Goal: Subscribe to service/newsletter

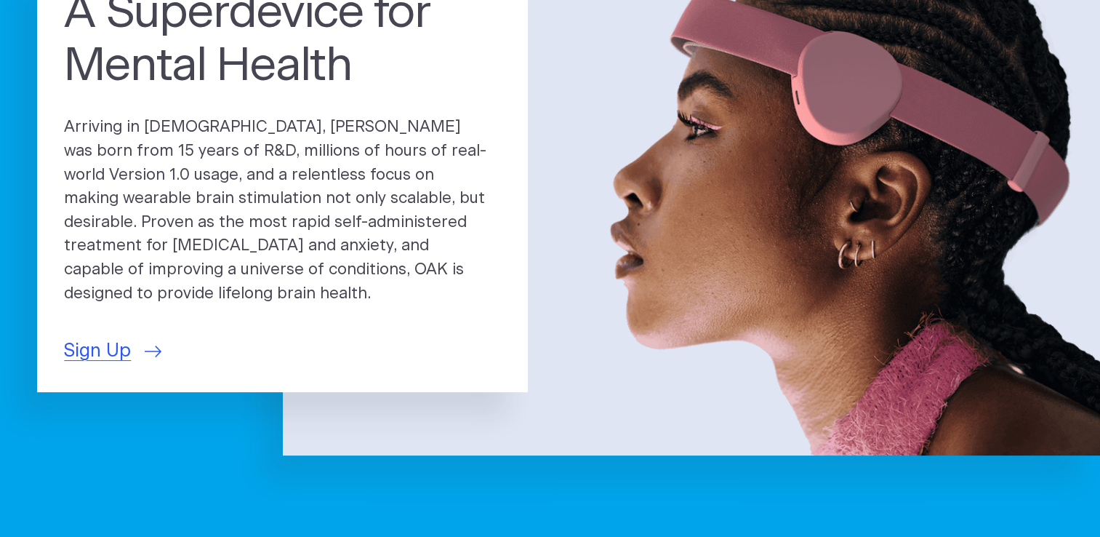
scroll to position [218, 0]
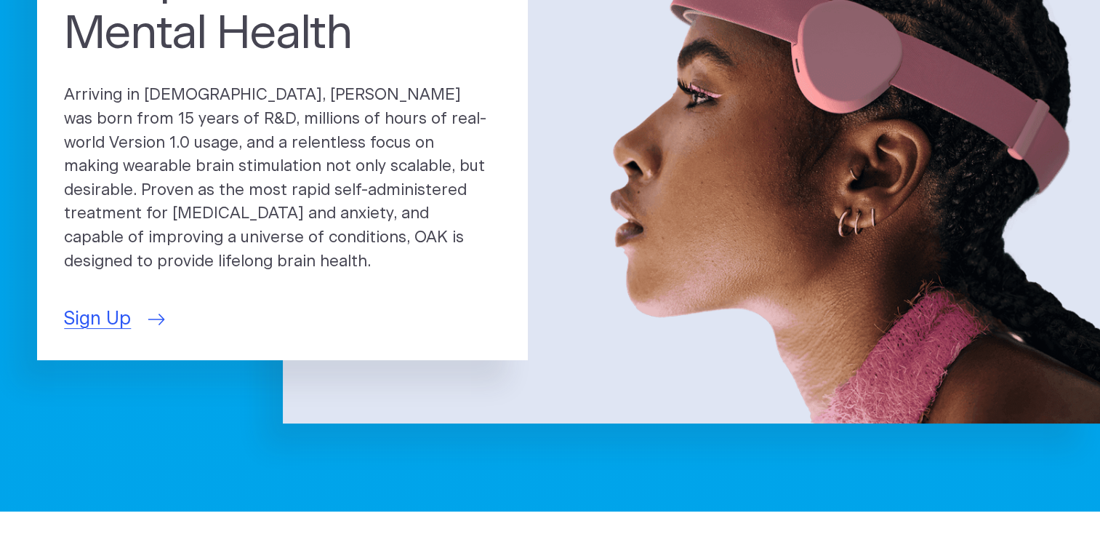
click at [99, 312] on span "Sign Up" at bounding box center [97, 319] width 67 height 28
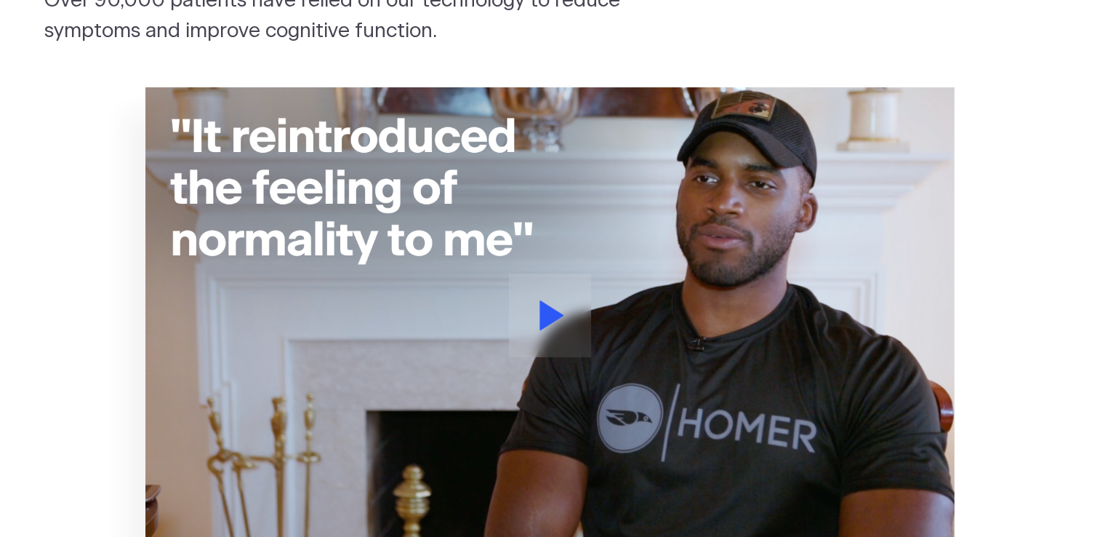
scroll to position [291, 0]
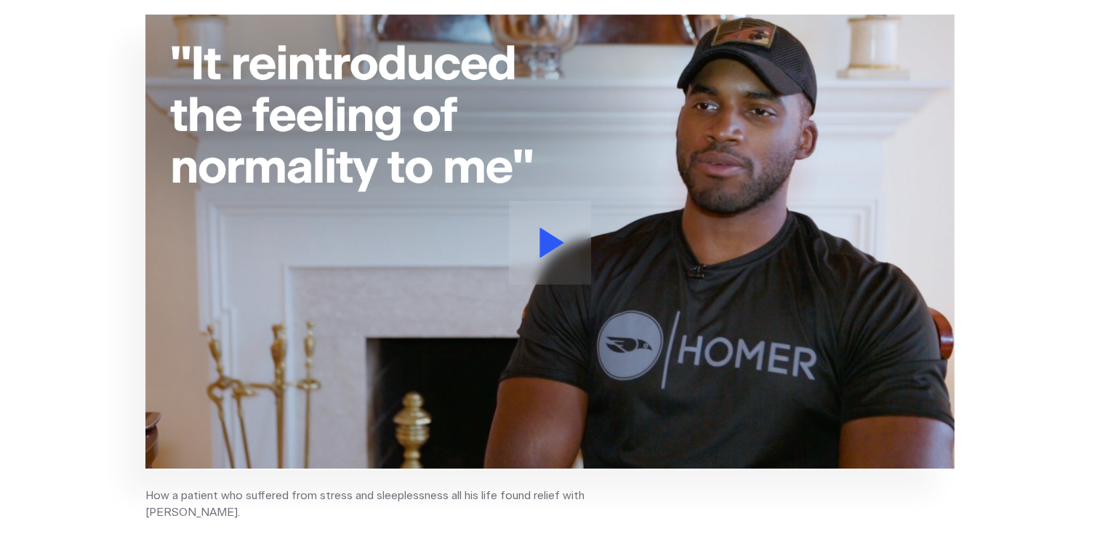
click at [557, 240] on icon at bounding box center [552, 243] width 24 height 30
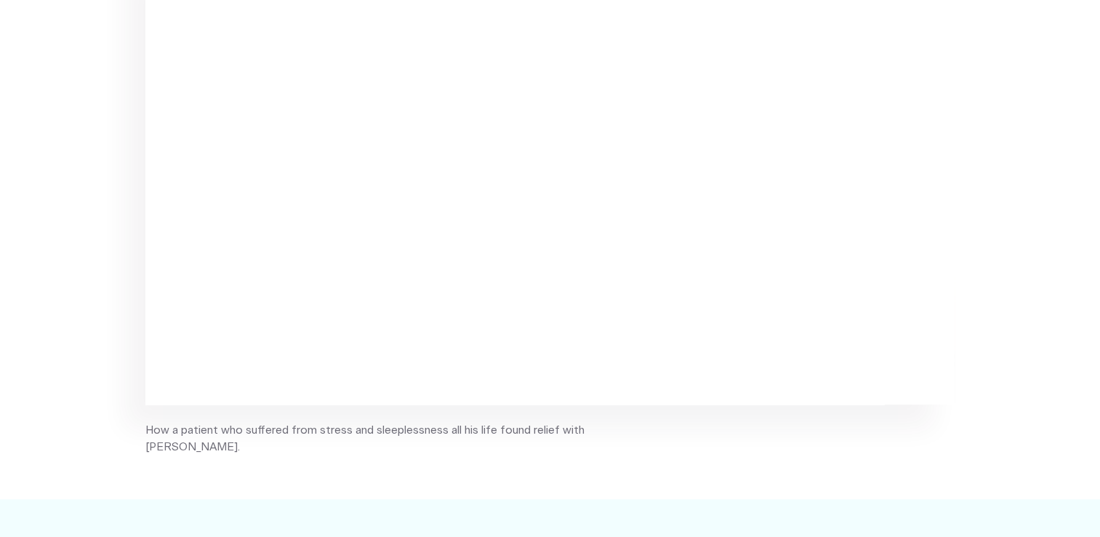
scroll to position [0, 0]
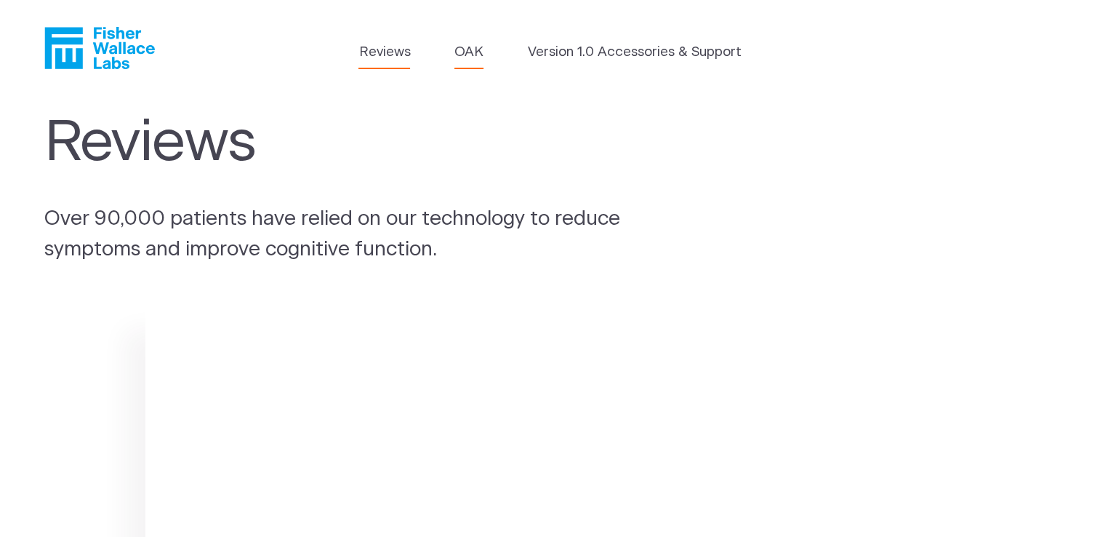
click at [466, 57] on link "OAK" at bounding box center [469, 52] width 29 height 20
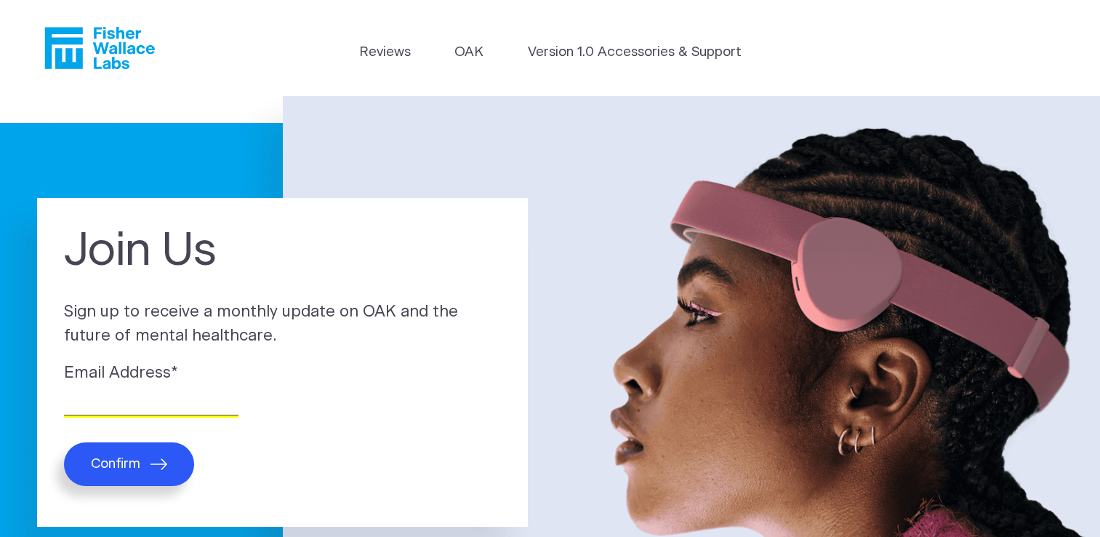
click at [94, 403] on input "Email Address *" at bounding box center [151, 404] width 175 height 23
type input "jimweber82@gmail.com"
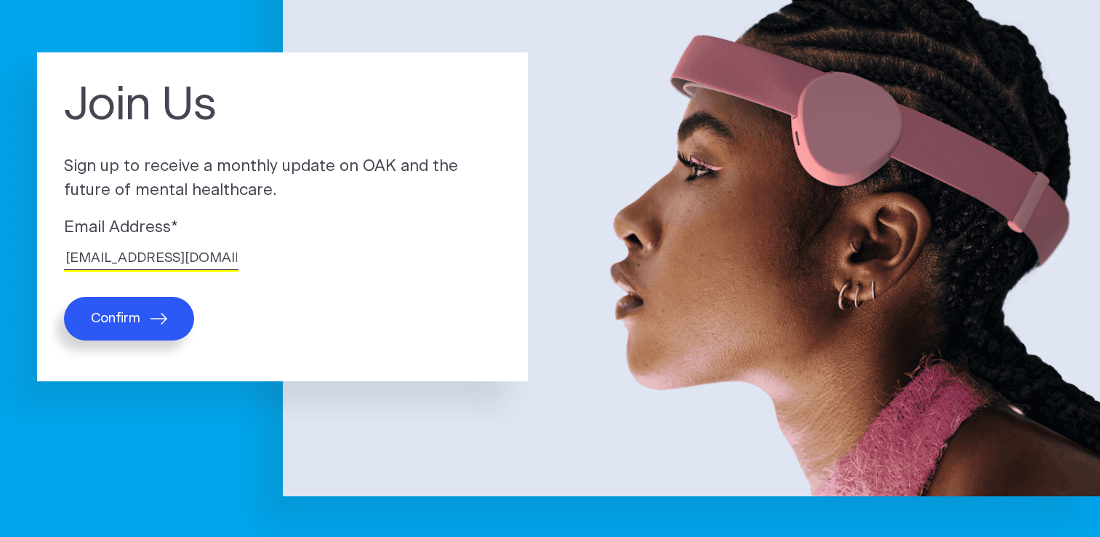
scroll to position [291, 0]
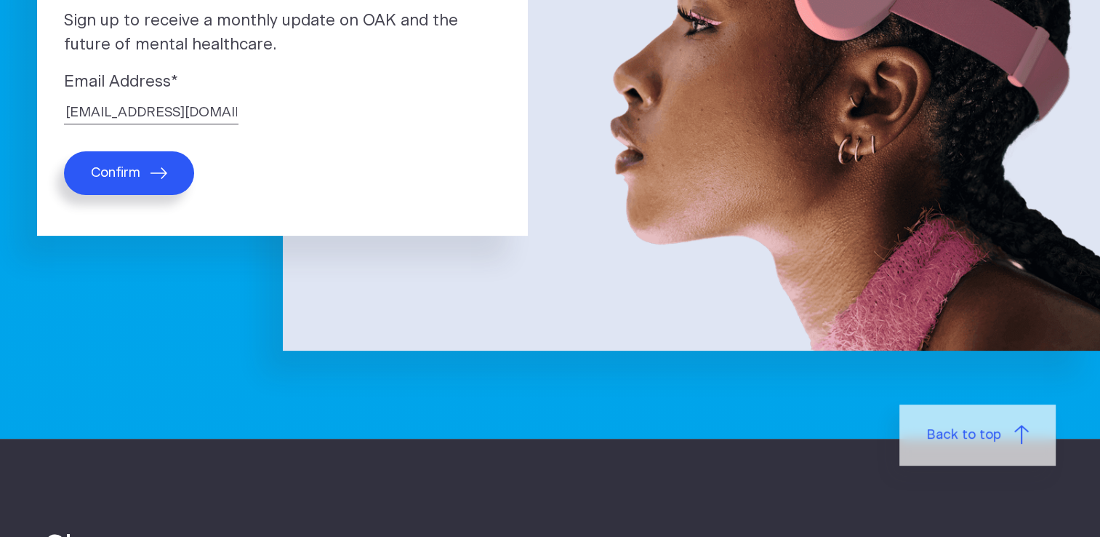
click at [113, 175] on span "Confirm" at bounding box center [115, 172] width 49 height 17
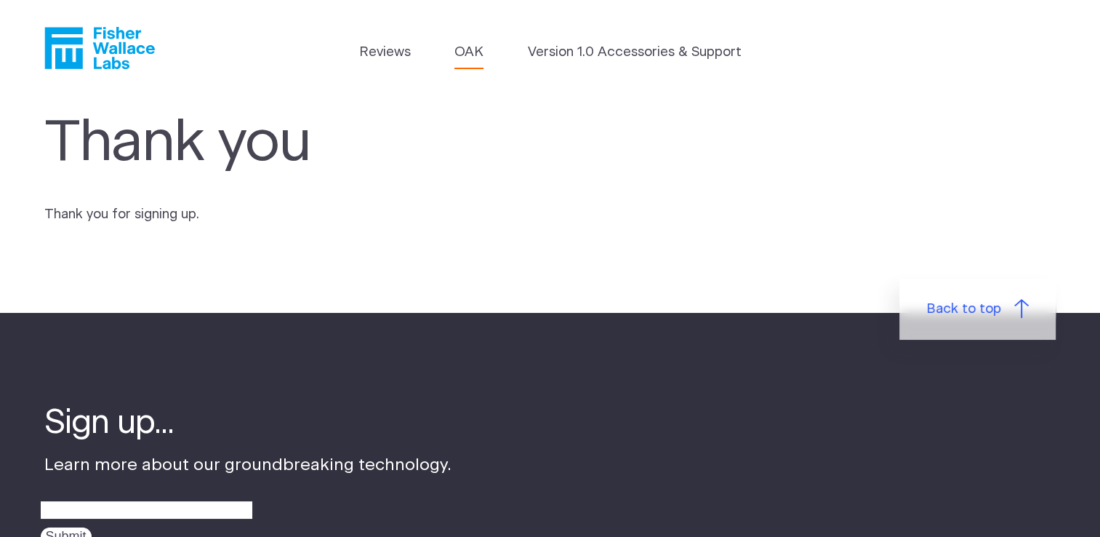
click at [466, 51] on link "OAK" at bounding box center [469, 52] width 29 height 20
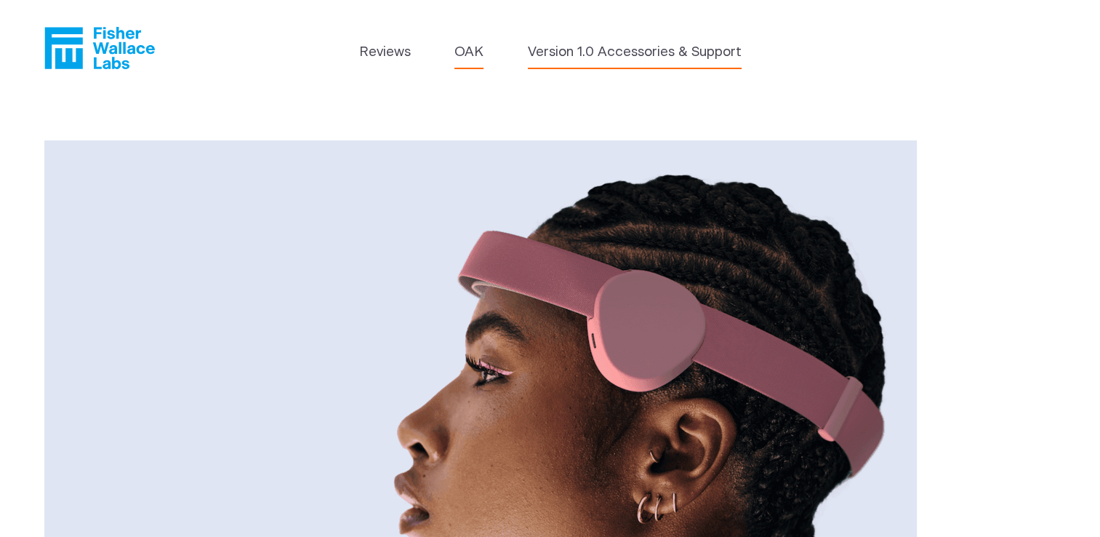
click at [634, 50] on link "Version 1.0 Accessories & Support" at bounding box center [635, 52] width 214 height 20
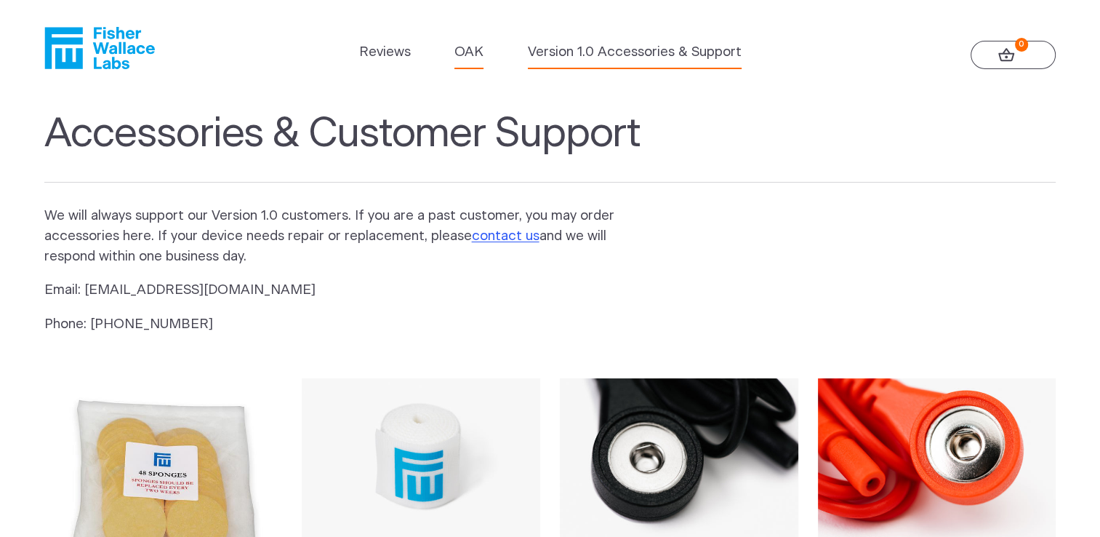
click at [471, 52] on link "OAK" at bounding box center [469, 52] width 29 height 20
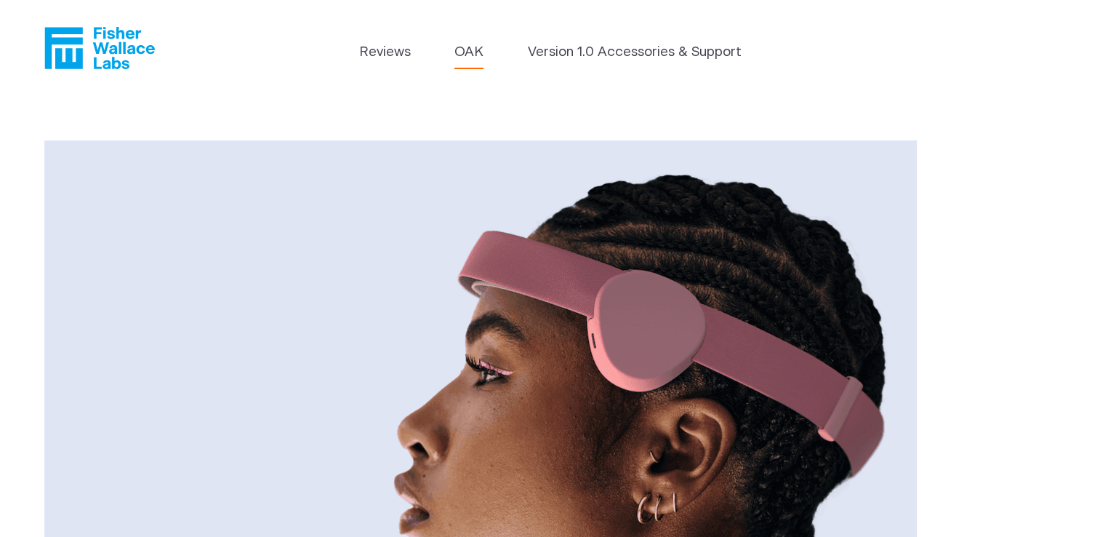
click at [58, 45] on icon "Fisher Wallace" at bounding box center [99, 48] width 111 height 42
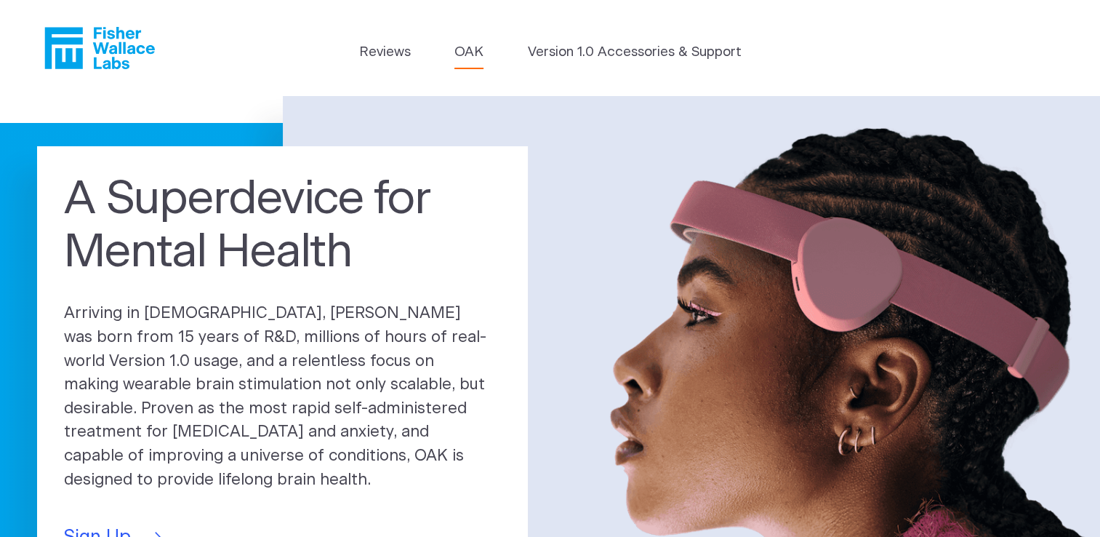
click at [474, 52] on link "OAK" at bounding box center [469, 52] width 29 height 20
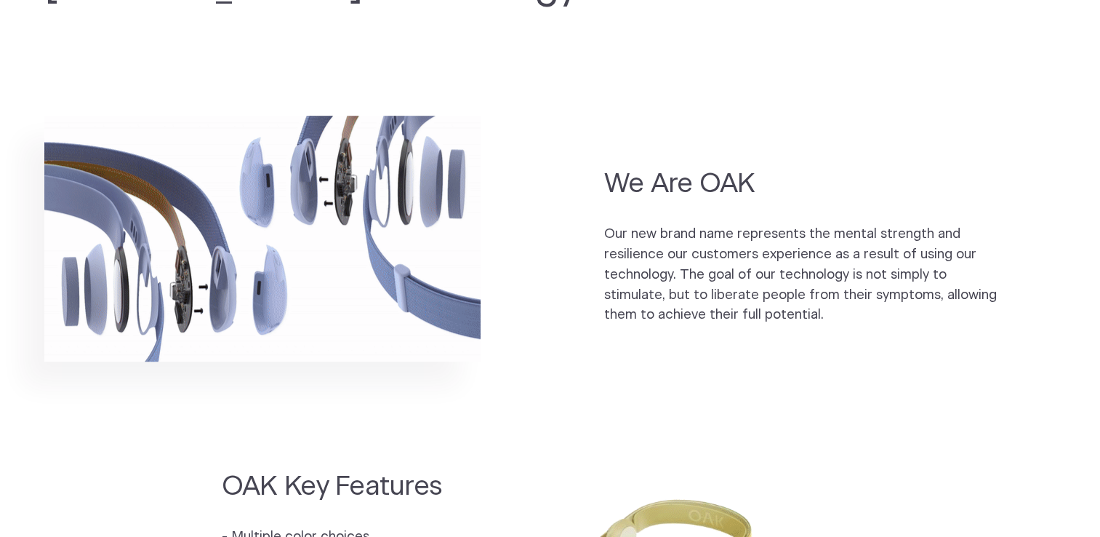
scroll to position [1091, 0]
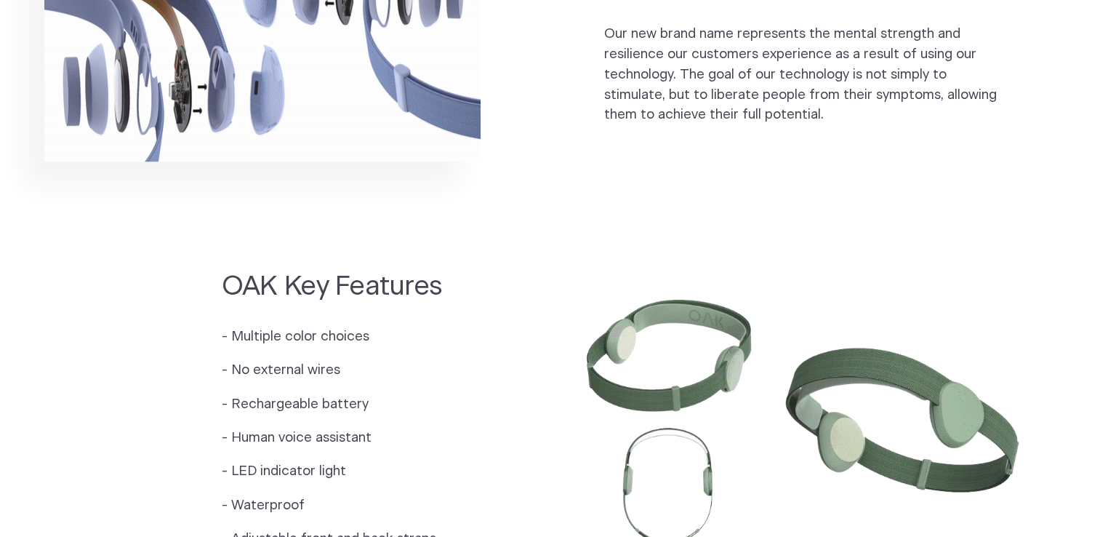
click at [639, 383] on img at bounding box center [804, 415] width 506 height 337
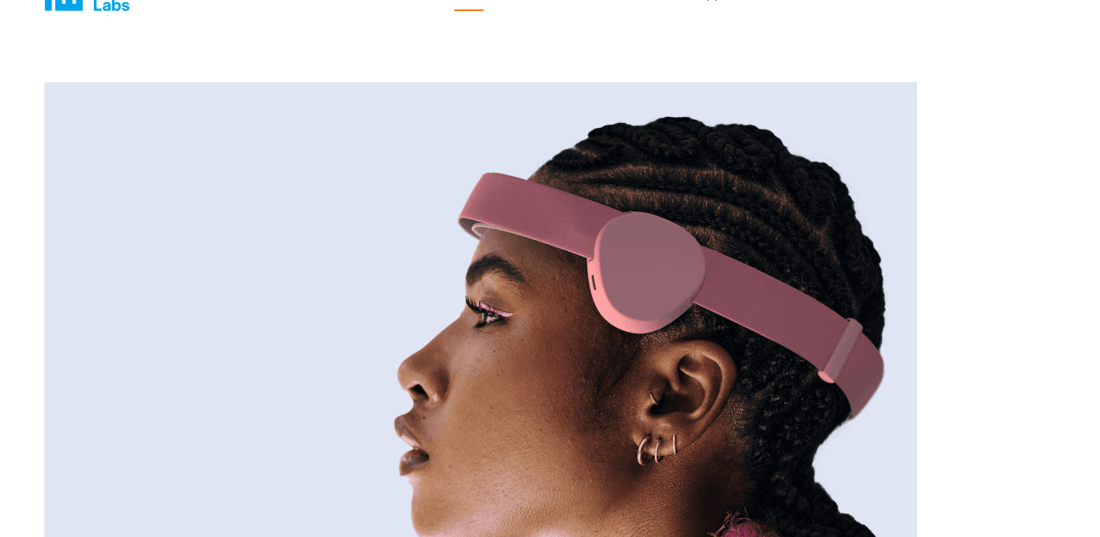
scroll to position [0, 0]
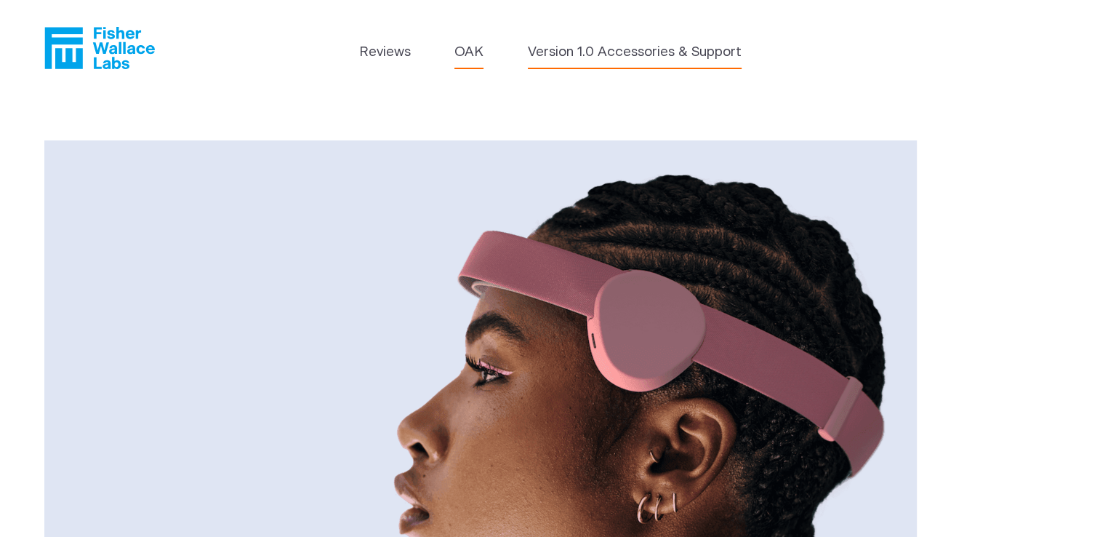
click at [588, 55] on link "Version 1.0 Accessories & Support" at bounding box center [635, 52] width 214 height 20
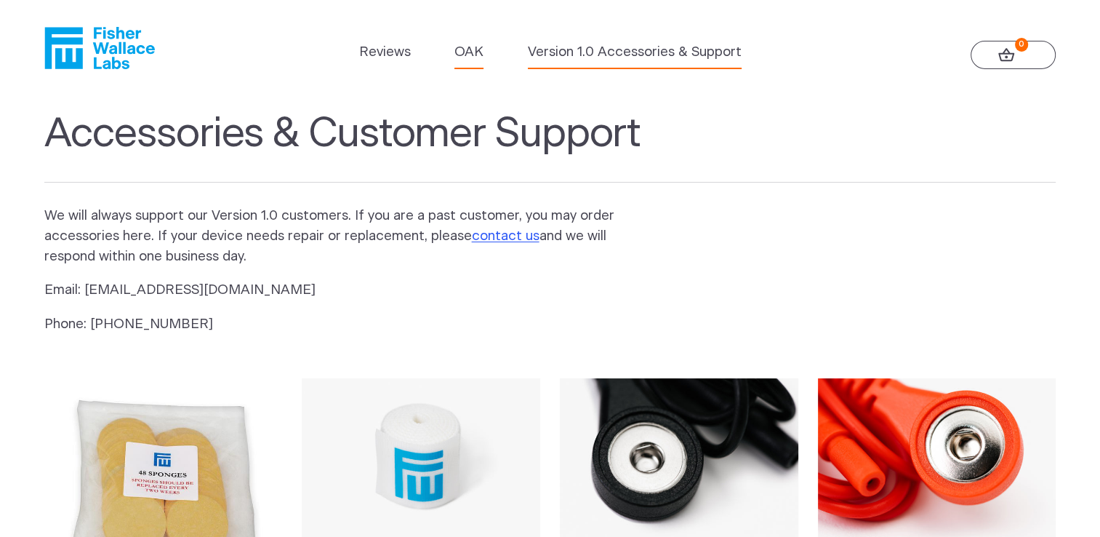
click at [468, 56] on link "OAK" at bounding box center [469, 52] width 29 height 20
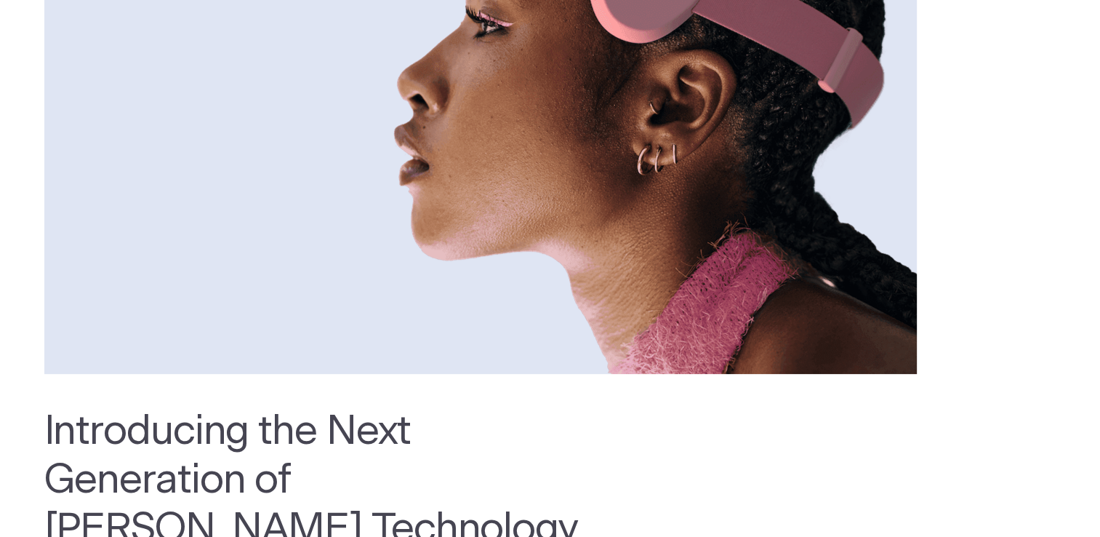
scroll to position [277, 0]
